Goal: Information Seeking & Learning: Learn about a topic

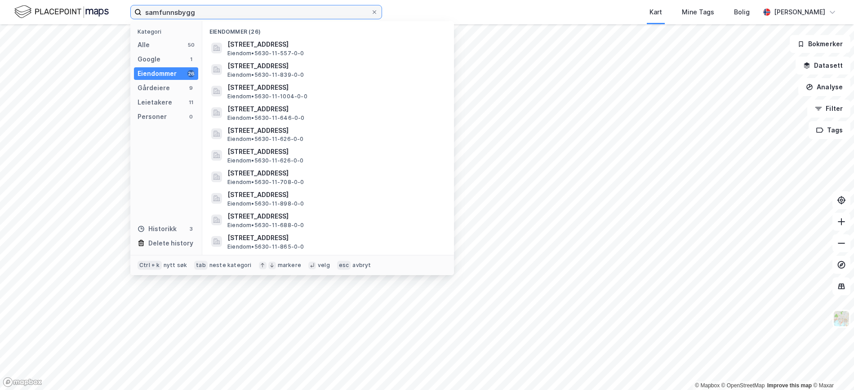
click at [213, 13] on input "samfunnsbygg" at bounding box center [256, 11] width 229 height 13
click at [160, 68] on div "Eiendommer" at bounding box center [156, 73] width 39 height 11
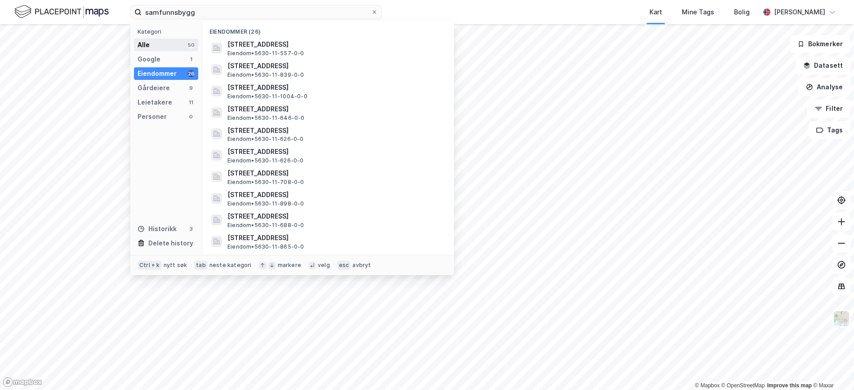
click at [169, 46] on div "Alle 50" at bounding box center [166, 45] width 64 height 13
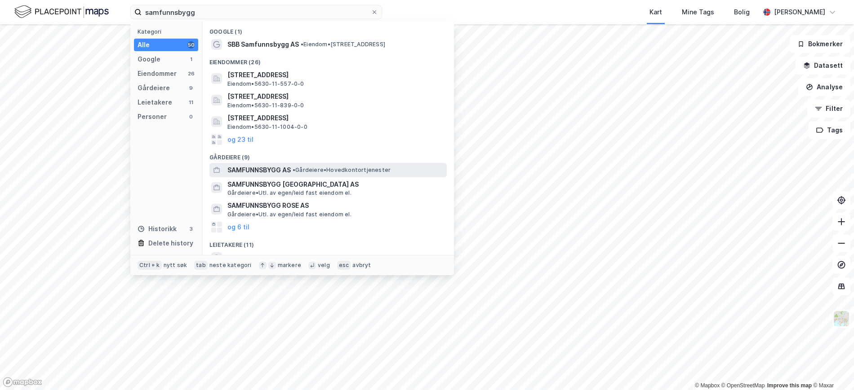
click at [261, 168] on span "SAMFUNNSBYGG AS" at bounding box center [258, 170] width 63 height 11
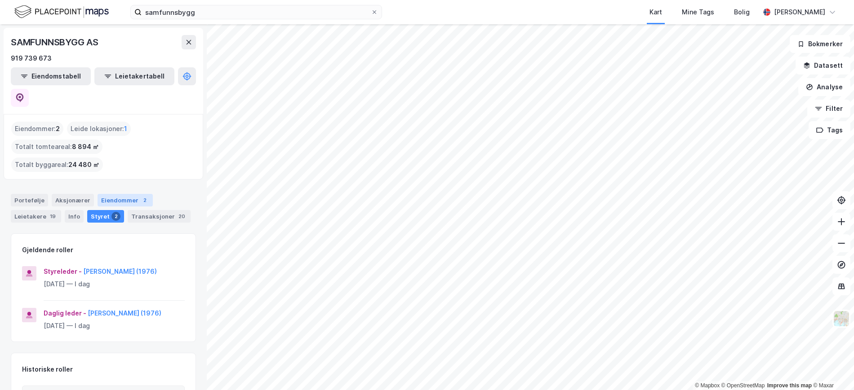
click at [129, 194] on div "Eiendommer 2" at bounding box center [124, 200] width 55 height 13
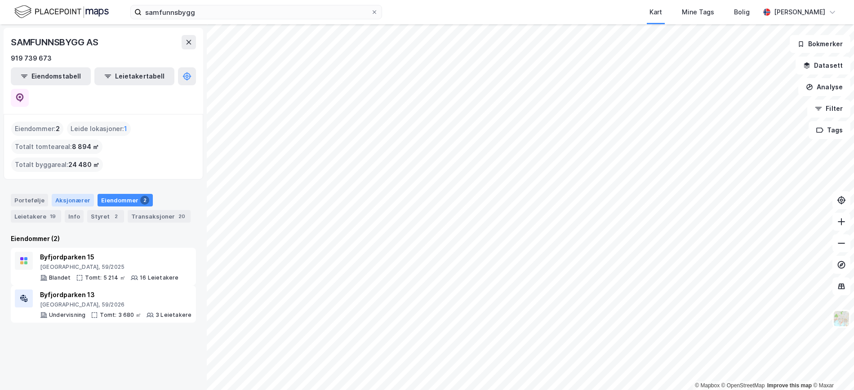
click at [64, 194] on div "Aksjonærer" at bounding box center [73, 200] width 42 height 13
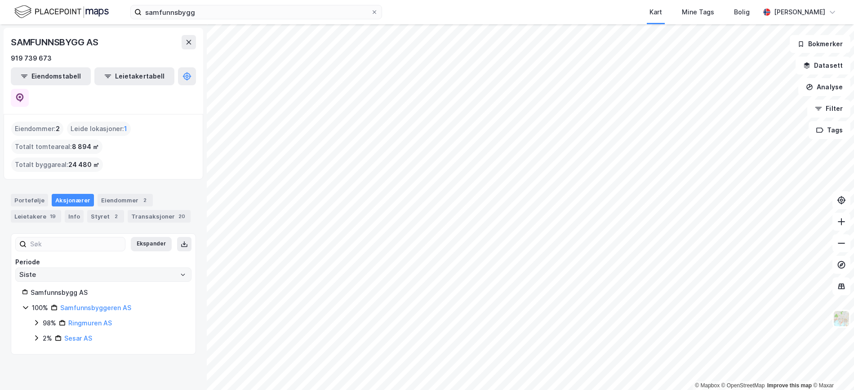
click at [71, 304] on link "Samfunnsbyggeren AS" at bounding box center [95, 308] width 71 height 8
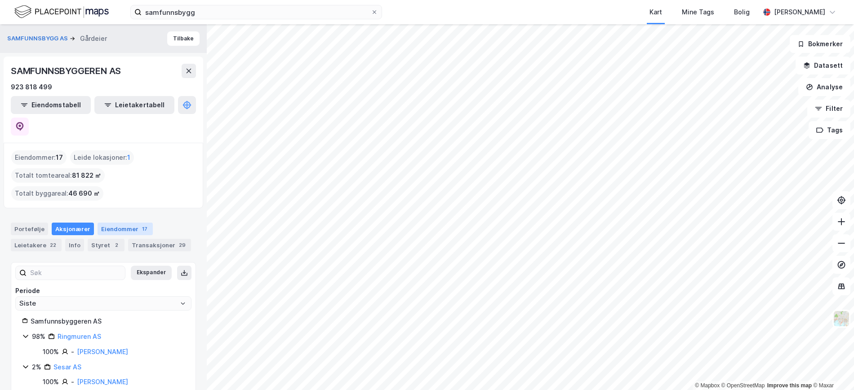
click at [122, 223] on div "Eiendommer 17" at bounding box center [124, 229] width 55 height 13
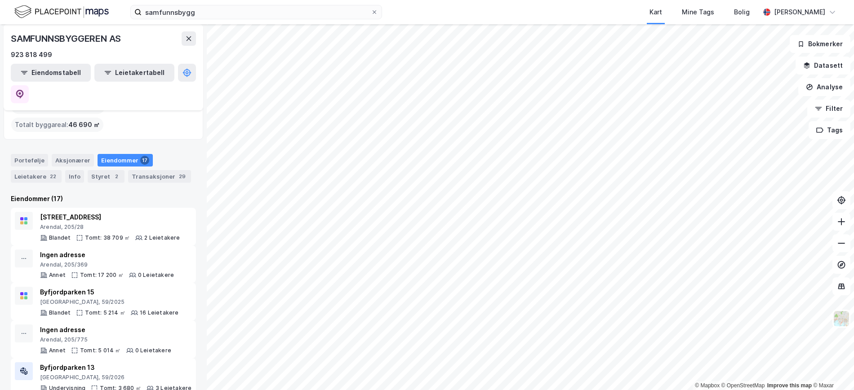
scroll to position [66, 0]
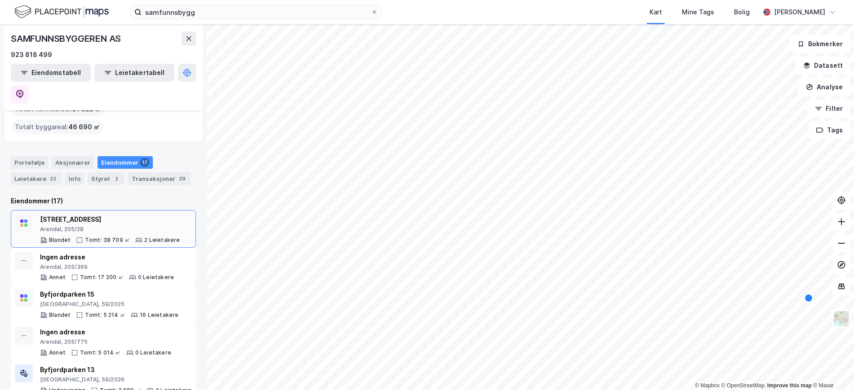
click at [89, 214] on div "[STREET_ADDRESS]" at bounding box center [110, 219] width 140 height 11
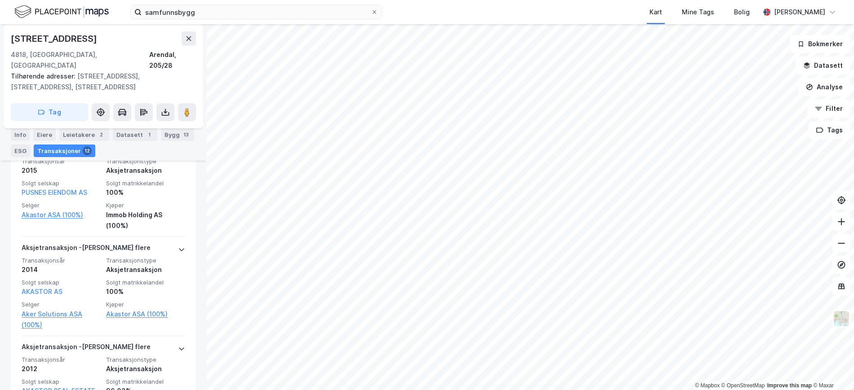
scroll to position [334, 0]
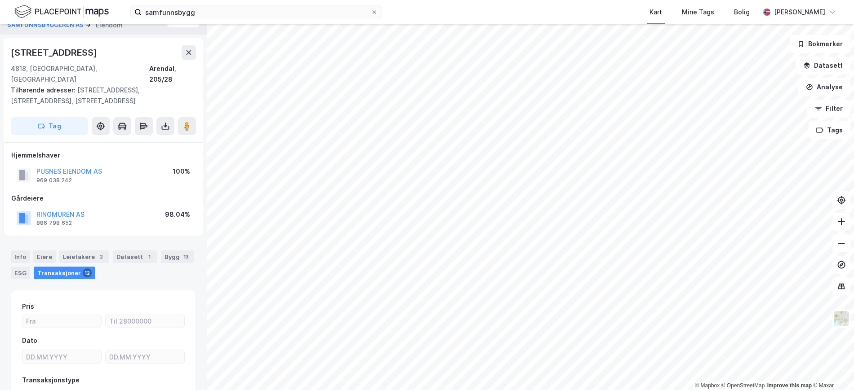
scroll to position [10, 0]
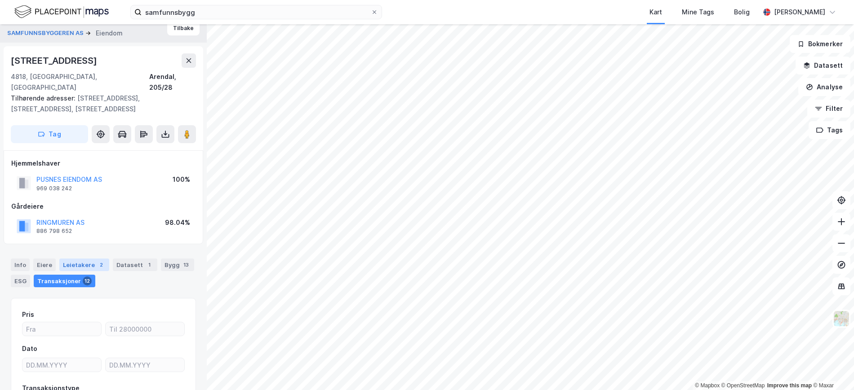
click at [84, 259] on div "Leietakere 2" at bounding box center [84, 265] width 50 height 13
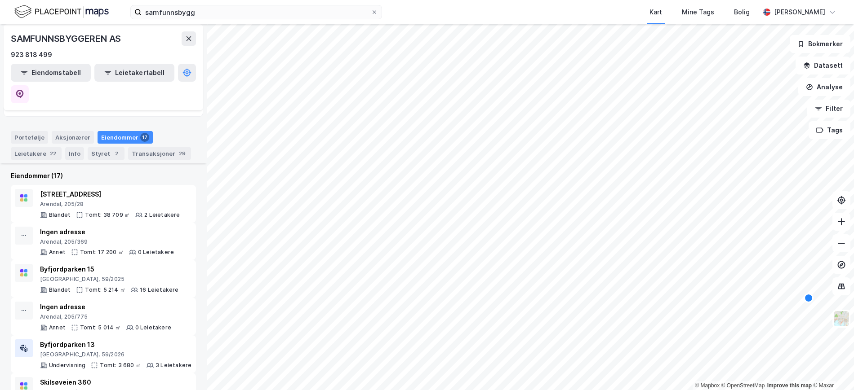
scroll to position [95, 0]
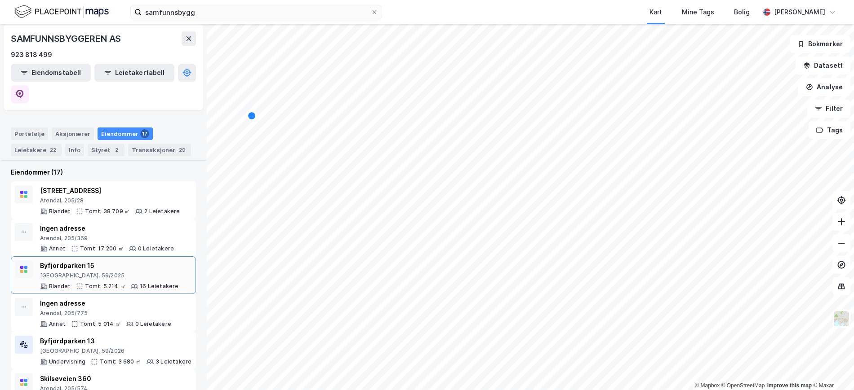
click at [78, 272] on div "[GEOGRAPHIC_DATA], 59/2025" at bounding box center [109, 275] width 139 height 7
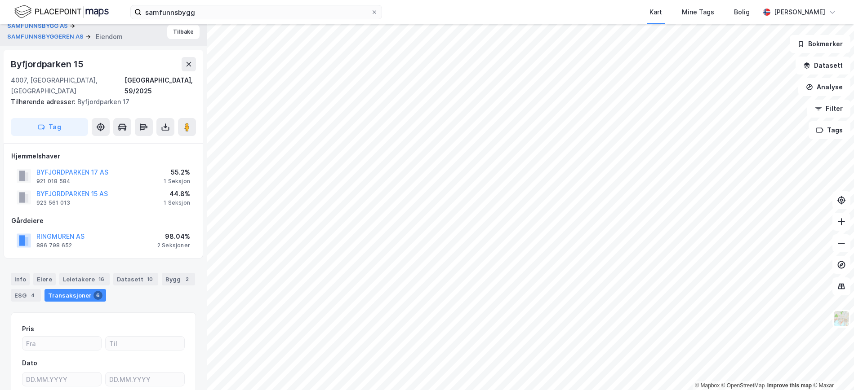
scroll to position [5, 0]
click at [56, 35] on button "SAMFUNNSBYGGEREN AS" at bounding box center [46, 38] width 78 height 9
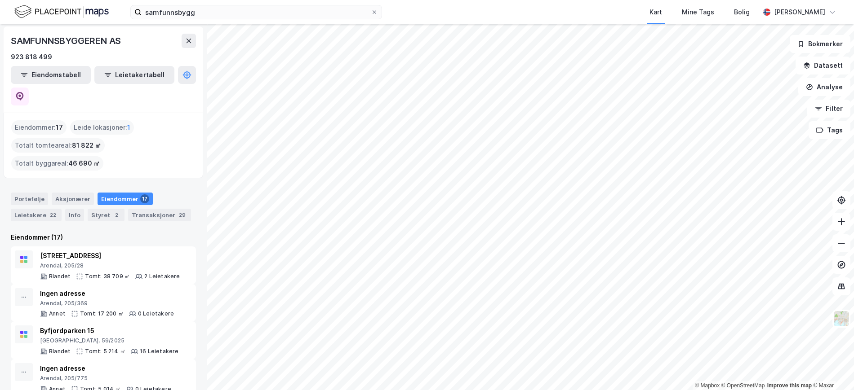
scroll to position [32, 0]
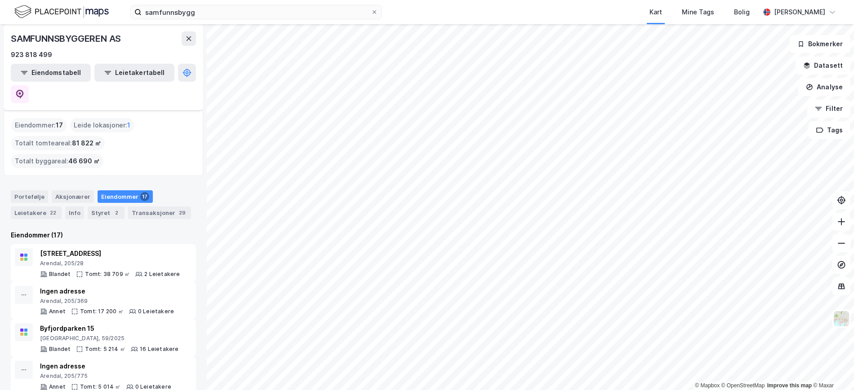
click at [71, 191] on div "Aksjonærer" at bounding box center [73, 197] width 42 height 13
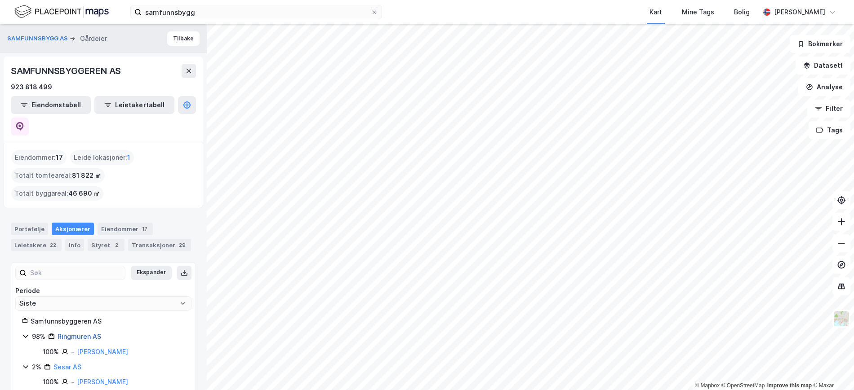
click at [76, 333] on link "Ringmuren AS" at bounding box center [80, 337] width 44 height 8
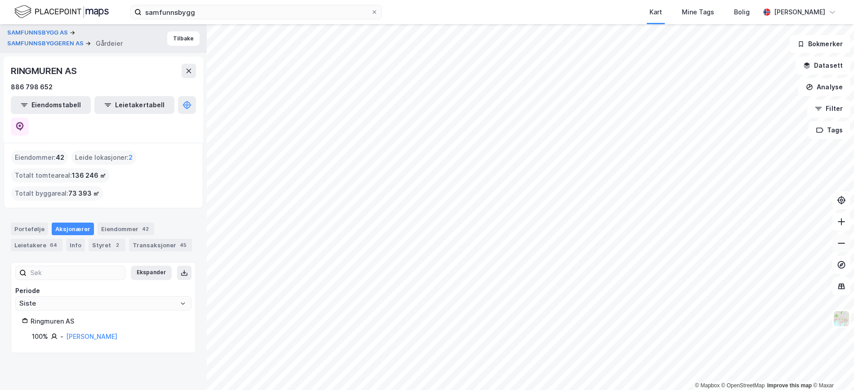
click at [842, 244] on icon at bounding box center [841, 243] width 9 height 9
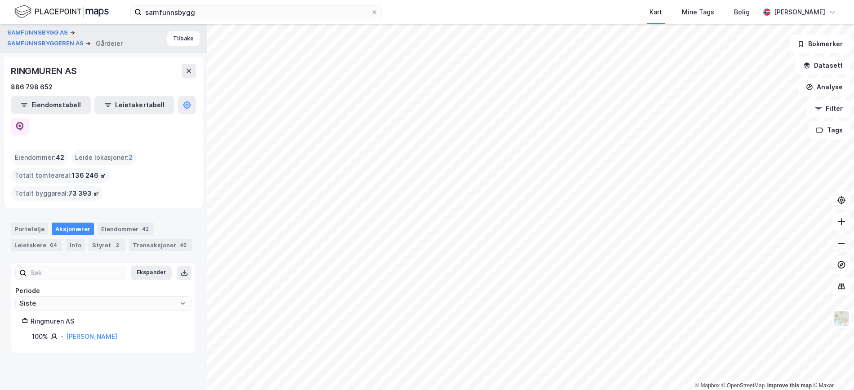
click at [842, 244] on icon at bounding box center [841, 243] width 9 height 9
click at [839, 219] on icon at bounding box center [841, 221] width 9 height 9
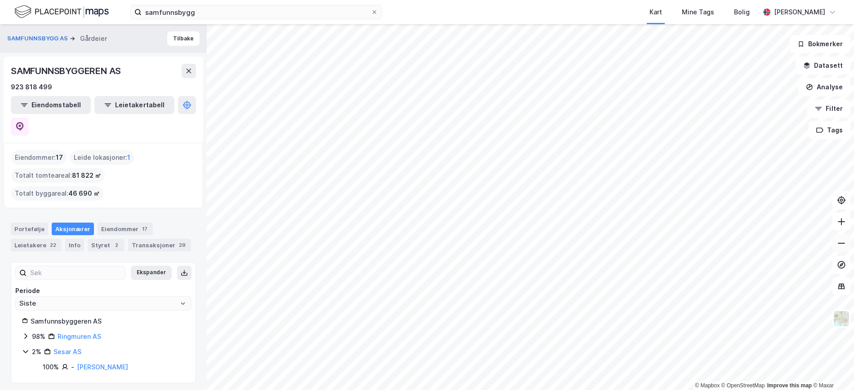
click at [841, 244] on icon at bounding box center [841, 243] width 9 height 9
click at [115, 223] on div "Eiendommer 17" at bounding box center [124, 229] width 55 height 13
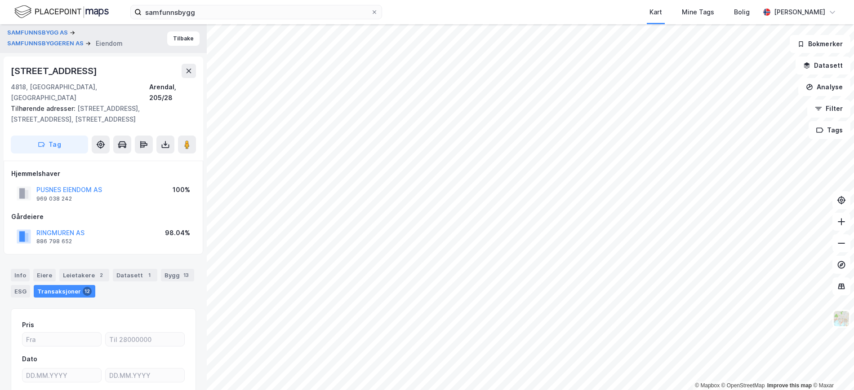
scroll to position [5, 0]
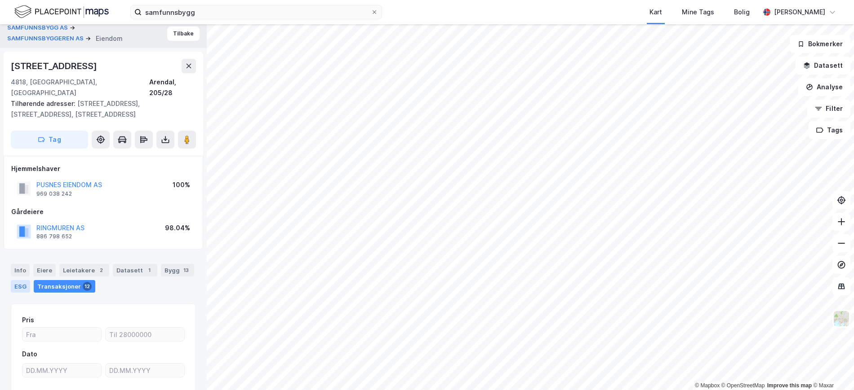
click at [19, 280] on div "ESG" at bounding box center [20, 286] width 19 height 13
